Goal: Task Accomplishment & Management: Complete application form

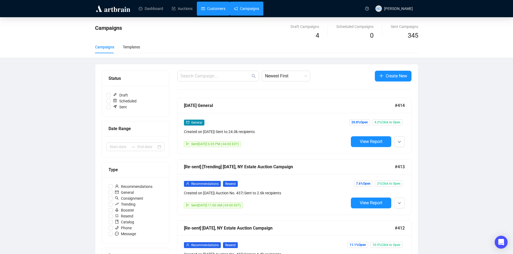
click at [210, 5] on link "Customers" at bounding box center [213, 9] width 24 height 14
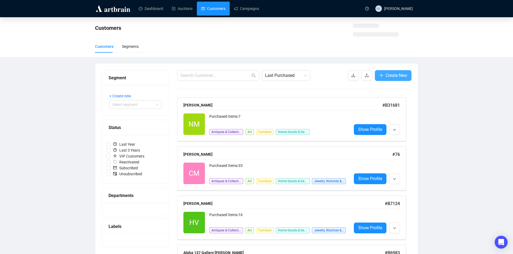
click at [387, 75] on span "Create New" at bounding box center [397, 75] width 22 height 7
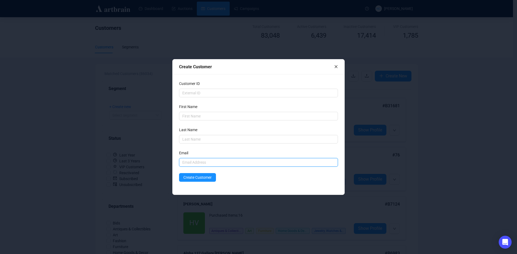
click at [204, 162] on input "text" at bounding box center [258, 162] width 159 height 9
paste input "[PERSON_NAME][EMAIL_ADDRESS][DOMAIN_NAME]"
drag, startPoint x: 191, startPoint y: 162, endPoint x: 175, endPoint y: 163, distance: 16.2
click at [175, 163] on div "Customer ID First Name Last Name Email [PERSON_NAME][EMAIL_ADDRESS][DOMAIN_NAME…" at bounding box center [259, 134] width 172 height 121
type input "[PERSON_NAME][EMAIL_ADDRESS][DOMAIN_NAME]"
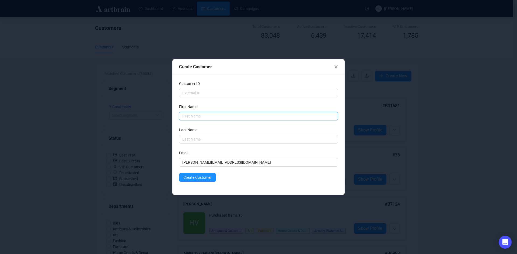
click at [195, 119] on input "text" at bounding box center [258, 116] width 159 height 9
paste input "[PERSON_NAME]"
click at [184, 116] on input "[PERSON_NAME]" at bounding box center [258, 116] width 159 height 9
type input "[PERSON_NAME]"
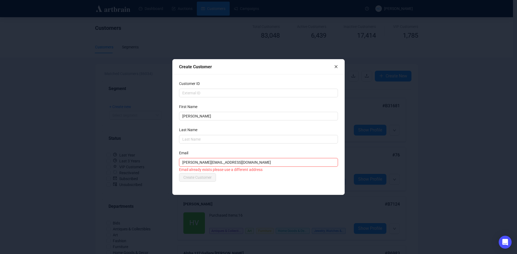
click at [203, 162] on input "[PERSON_NAME][EMAIL_ADDRESS][DOMAIN_NAME]" at bounding box center [258, 162] width 159 height 9
click at [336, 66] on icon "close" at bounding box center [336, 67] width 4 height 4
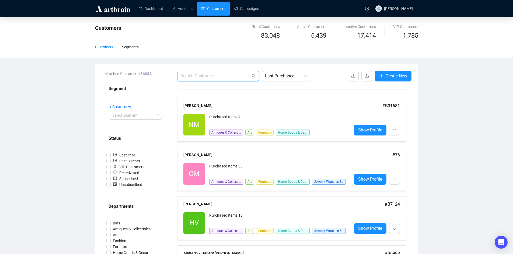
click at [221, 73] on input "text" at bounding box center [215, 76] width 70 height 6
paste input "[PERSON_NAME][EMAIL_ADDRESS][DOMAIN_NAME]"
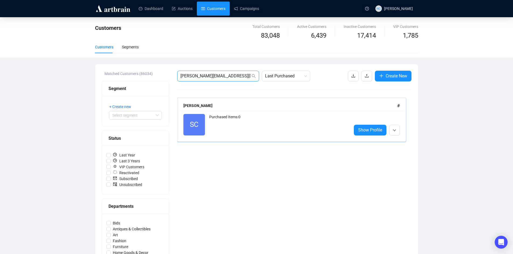
type input "[PERSON_NAME][EMAIL_ADDRESS][DOMAIN_NAME]"
click at [243, 120] on div "Purchased Items: 0" at bounding box center [278, 125] width 138 height 22
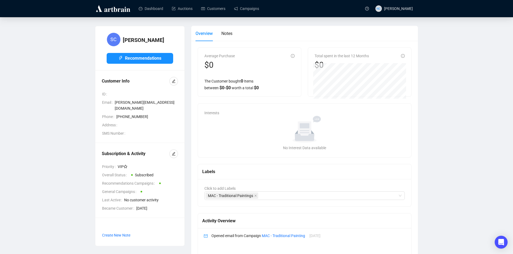
scroll to position [21, 0]
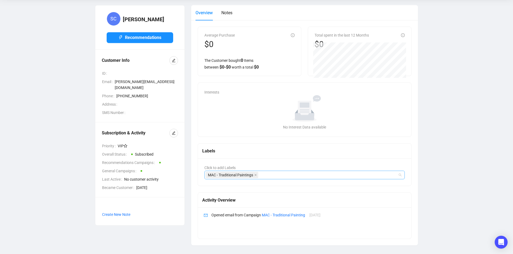
click at [276, 177] on div "MAC - Traditional Paintings" at bounding box center [301, 176] width 193 height 8
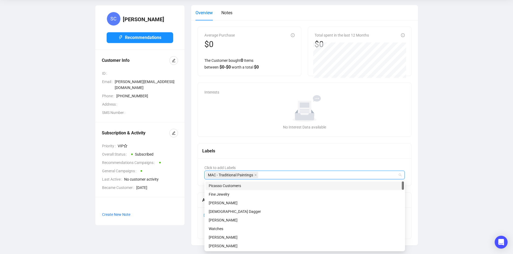
click at [251, 153] on div "Labels" at bounding box center [304, 151] width 205 height 7
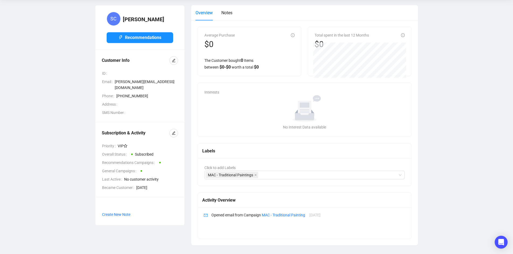
scroll to position [0, 0]
